Goal: Information Seeking & Learning: Learn about a topic

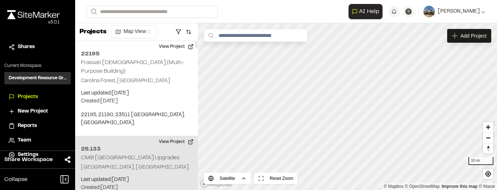
click at [139, 144] on h2 "25.133" at bounding box center [136, 148] width 111 height 9
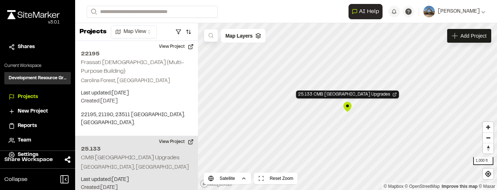
click at [351, 107] on div "25.133 CMB Pelicans Stadium Upgrades" at bounding box center [347, 106] width 11 height 11
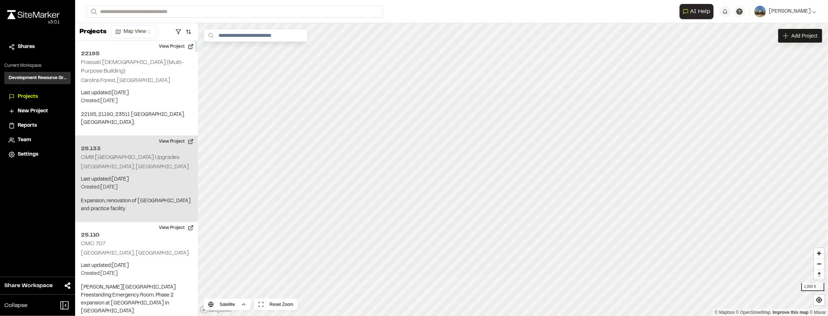
click at [144, 164] on div "25.133 CMB Pelicans Stadium Upgrades Myrtle Beach, SC Last updated: Sep 29, 202…" at bounding box center [136, 179] width 123 height 86
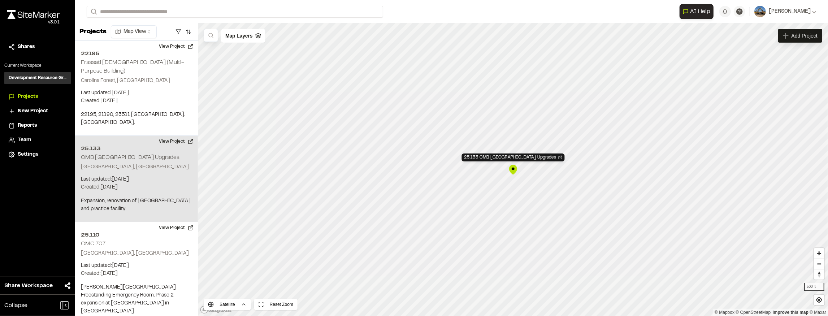
click at [496, 170] on div "25.133 CMB Pelicans Stadium Upgrades" at bounding box center [513, 169] width 11 height 11
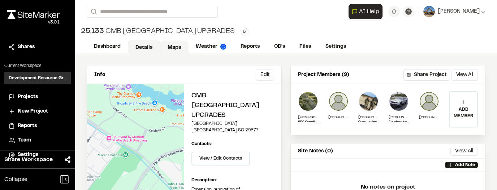
click at [174, 47] on link "Maps" at bounding box center [174, 47] width 29 height 14
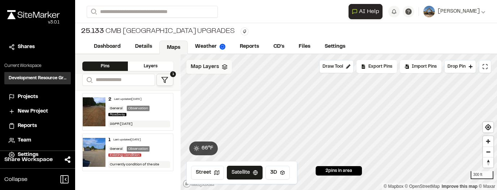
click at [223, 66] on polygon at bounding box center [224, 65] width 5 height 3
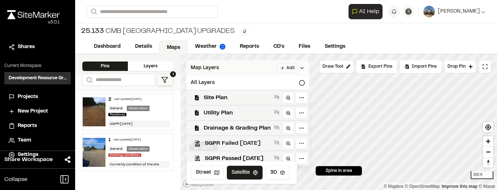
click at [265, 145] on span "SGPR Failed [DATE]" at bounding box center [238, 143] width 66 height 9
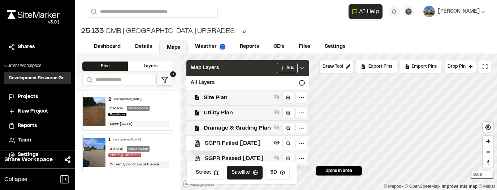
click at [271, 155] on span "SGPR Passed [DATE]" at bounding box center [238, 158] width 66 height 9
click at [304, 66] on icon at bounding box center [302, 68] width 6 height 6
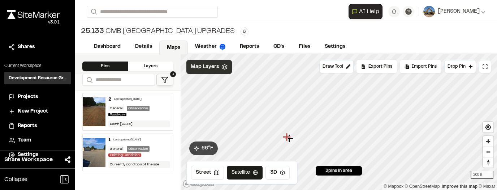
click at [226, 69] on icon at bounding box center [225, 67] width 6 height 6
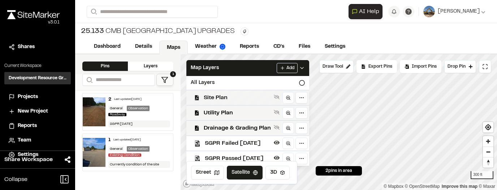
click at [254, 102] on div "Site Plan" at bounding box center [244, 97] width 129 height 15
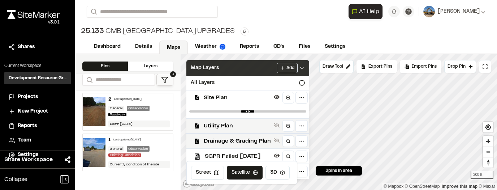
click at [302, 69] on icon at bounding box center [302, 68] width 6 height 6
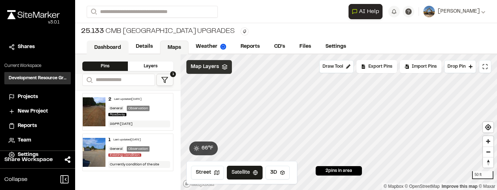
click at [110, 48] on link "Dashboard" at bounding box center [108, 47] width 42 height 14
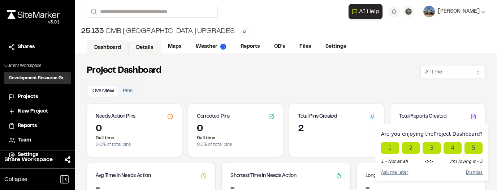
click at [140, 44] on link "Details" at bounding box center [145, 47] width 32 height 14
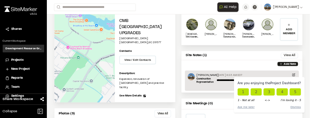
scroll to position [101, 0]
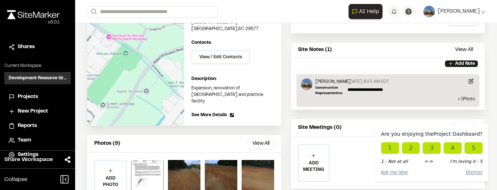
click at [386, 79] on p "[DATE] 8:23 AM EDT" at bounding box center [368, 81] width 42 height 6
click at [388, 85] on div "[DATE] 8:23 AM EDT" at bounding box center [411, 82] width 128 height 8
click at [453, 81] on div "[DATE] 8:23 AM EDT" at bounding box center [411, 82] width 128 height 8
click at [353, 93] on div "**********" at bounding box center [409, 86] width 131 height 17
click at [351, 91] on p "**********" at bounding box center [410, 89] width 127 height 6
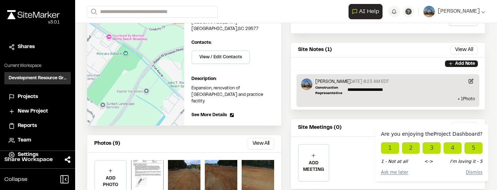
click at [328, 87] on p "Construction Representative" at bounding box center [332, 90] width 35 height 11
click at [326, 80] on p "[PERSON_NAME]" at bounding box center [332, 81] width 35 height 6
click at [332, 82] on p "[PERSON_NAME]" at bounding box center [332, 81] width 35 height 6
click at [454, 48] on button "View All" at bounding box center [463, 49] width 27 height 9
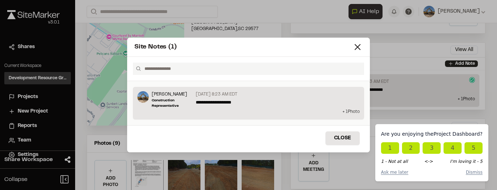
click at [343, 112] on p "+ 1 Photo" at bounding box center [248, 111] width 222 height 6
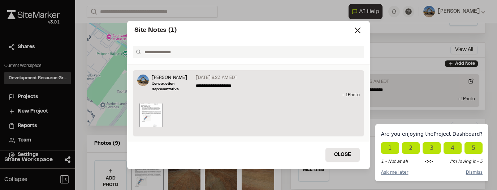
click at [145, 123] on img at bounding box center [150, 114] width 23 height 23
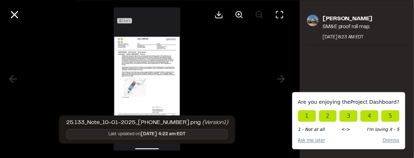
click at [148, 64] on img at bounding box center [147, 79] width 66 height 158
click at [241, 16] on circle at bounding box center [239, 14] width 6 height 6
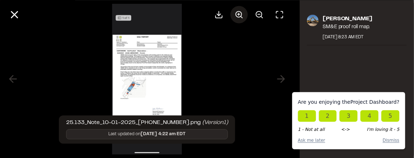
click at [240, 17] on circle at bounding box center [239, 14] width 6 height 6
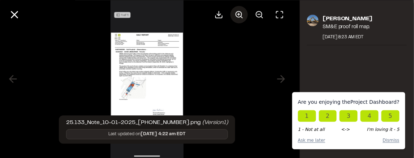
click at [240, 17] on circle at bounding box center [239, 14] width 6 height 6
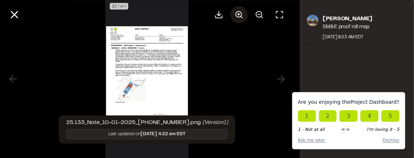
click at [240, 17] on circle at bounding box center [239, 14] width 6 height 6
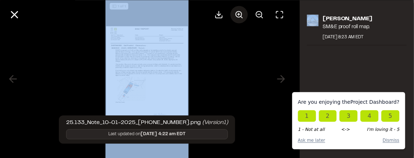
click at [240, 17] on div at bounding box center [249, 14] width 78 height 17
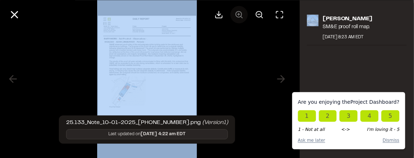
click at [240, 17] on div at bounding box center [249, 14] width 78 height 17
click at [256, 17] on icon at bounding box center [259, 14] width 9 height 9
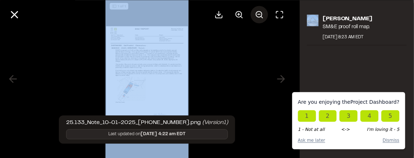
click at [256, 17] on icon at bounding box center [259, 14] width 9 height 9
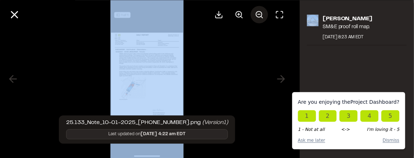
click at [256, 16] on icon at bounding box center [259, 14] width 9 height 9
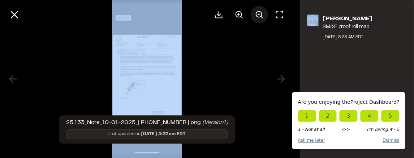
click at [256, 16] on icon at bounding box center [259, 14] width 9 height 9
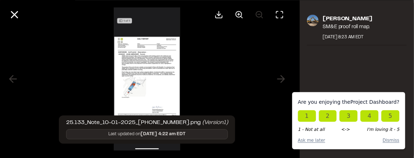
click at [256, 15] on div at bounding box center [249, 14] width 78 height 17
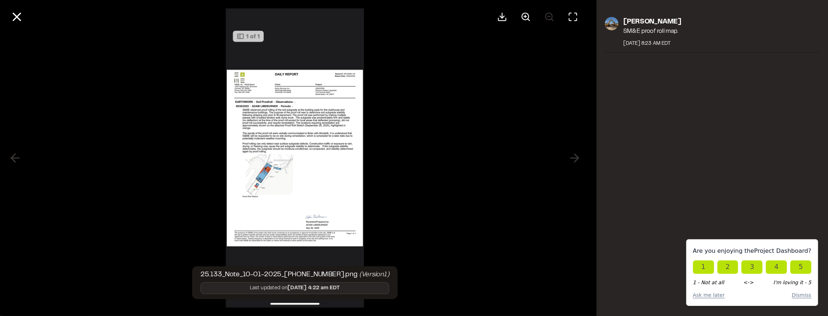
scroll to position [0, 0]
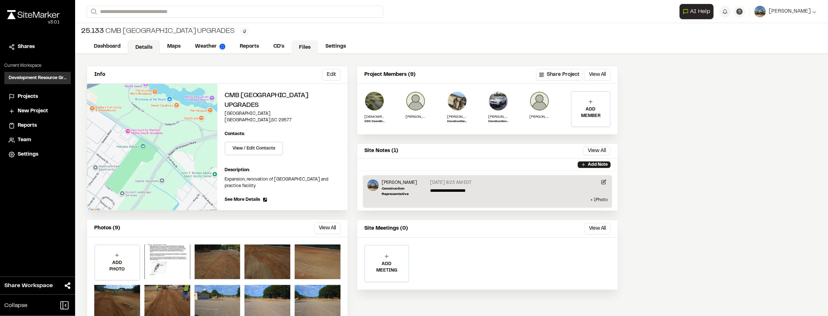
drag, startPoint x: 291, startPoint y: 46, endPoint x: 284, endPoint y: 46, distance: 7.2
click at [292, 46] on link "Files" at bounding box center [305, 47] width 26 height 14
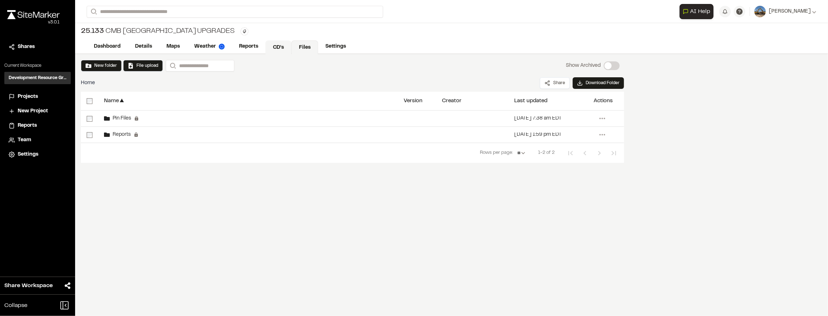
click at [284, 46] on link "CD's" at bounding box center [278, 47] width 26 height 14
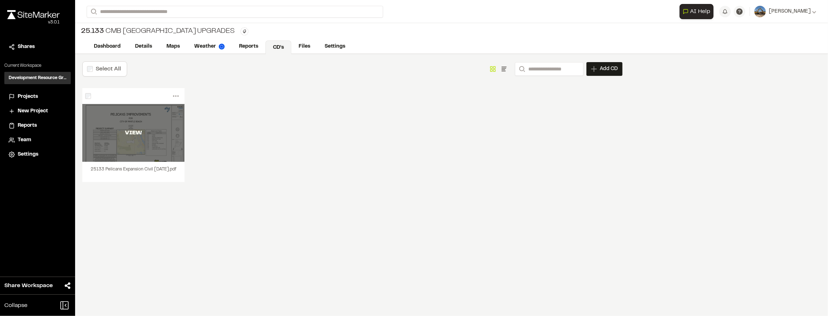
click at [143, 154] on div "VIEW" at bounding box center [133, 133] width 102 height 58
